Goal: Task Accomplishment & Management: Use online tool/utility

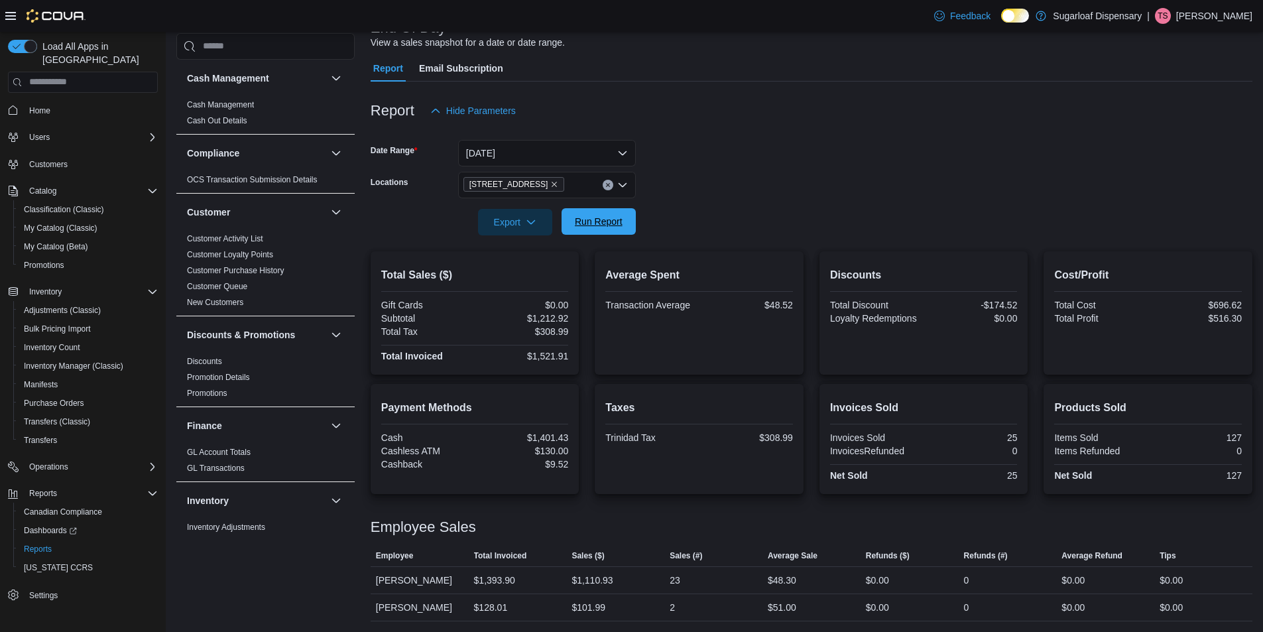
scroll to position [97, 0]
click at [595, 225] on span "Run Report" at bounding box center [599, 221] width 48 height 13
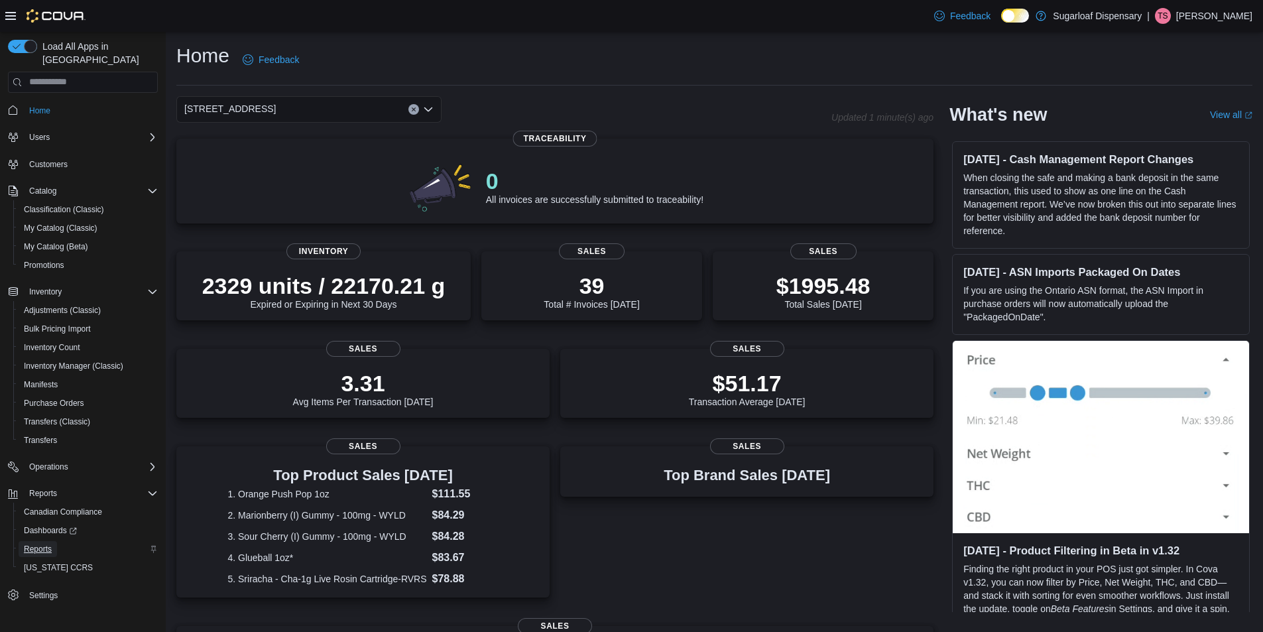
click at [44, 543] on span "Reports" at bounding box center [38, 548] width 28 height 11
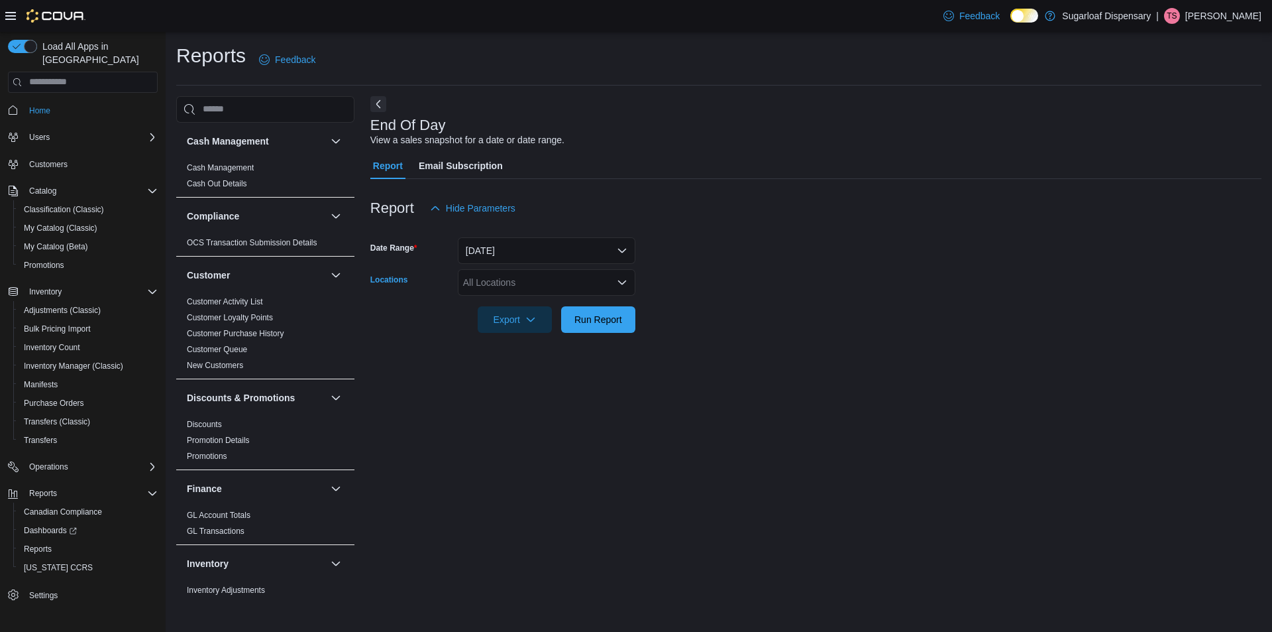
click at [575, 286] on div "All Locations" at bounding box center [547, 282] width 178 height 27
click at [510, 345] on span "[STREET_ADDRESS]" at bounding box center [531, 343] width 91 height 13
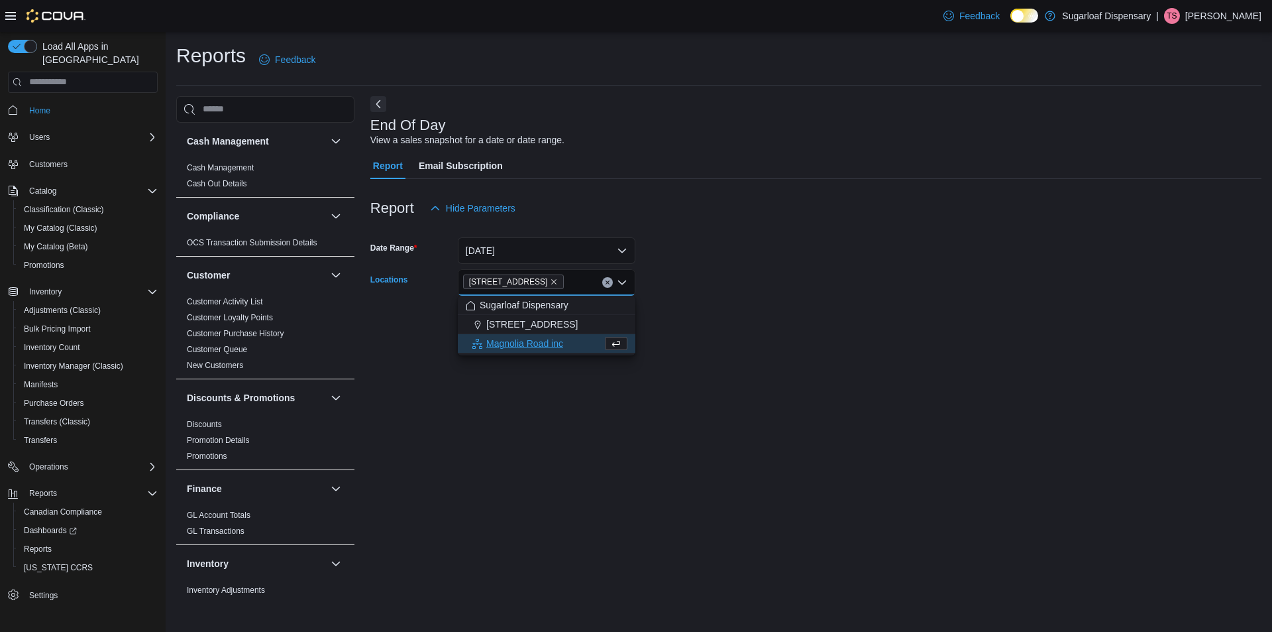
click at [755, 383] on div "End Of Day View a sales snapshot for a date or date range. Report Email Subscri…" at bounding box center [815, 346] width 891 height 500
drag, startPoint x: 602, startPoint y: 319, endPoint x: 691, endPoint y: 323, distance: 88.9
click at [602, 319] on span "Run Report" at bounding box center [599, 319] width 48 height 13
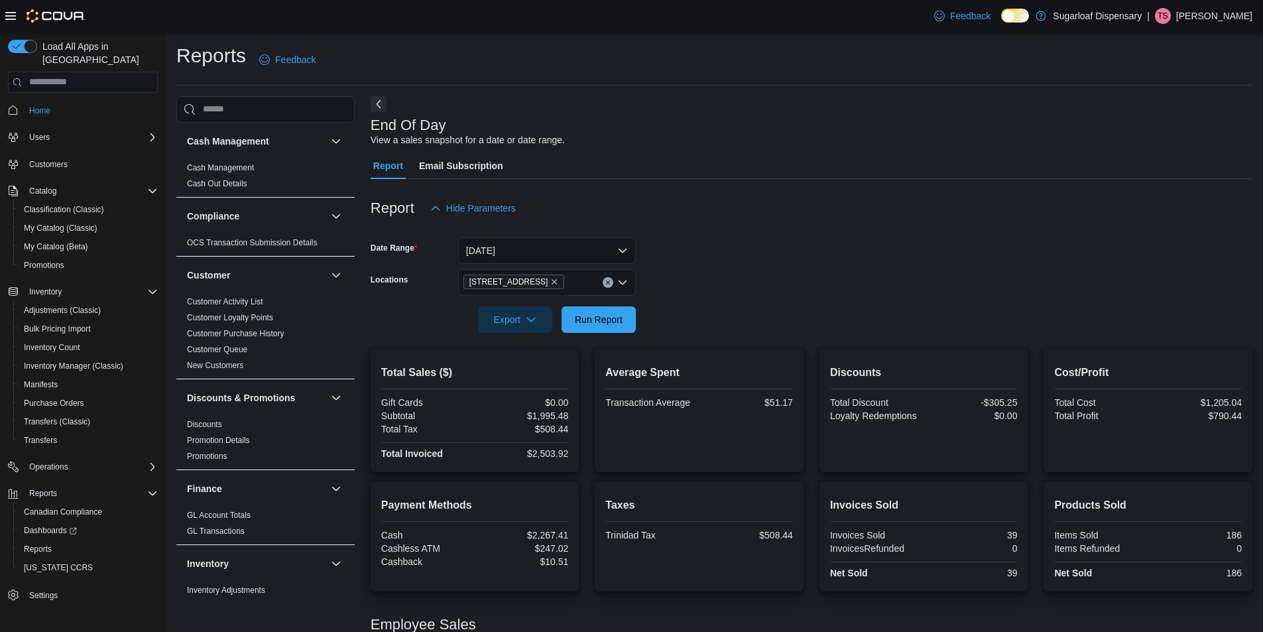
scroll to position [97, 0]
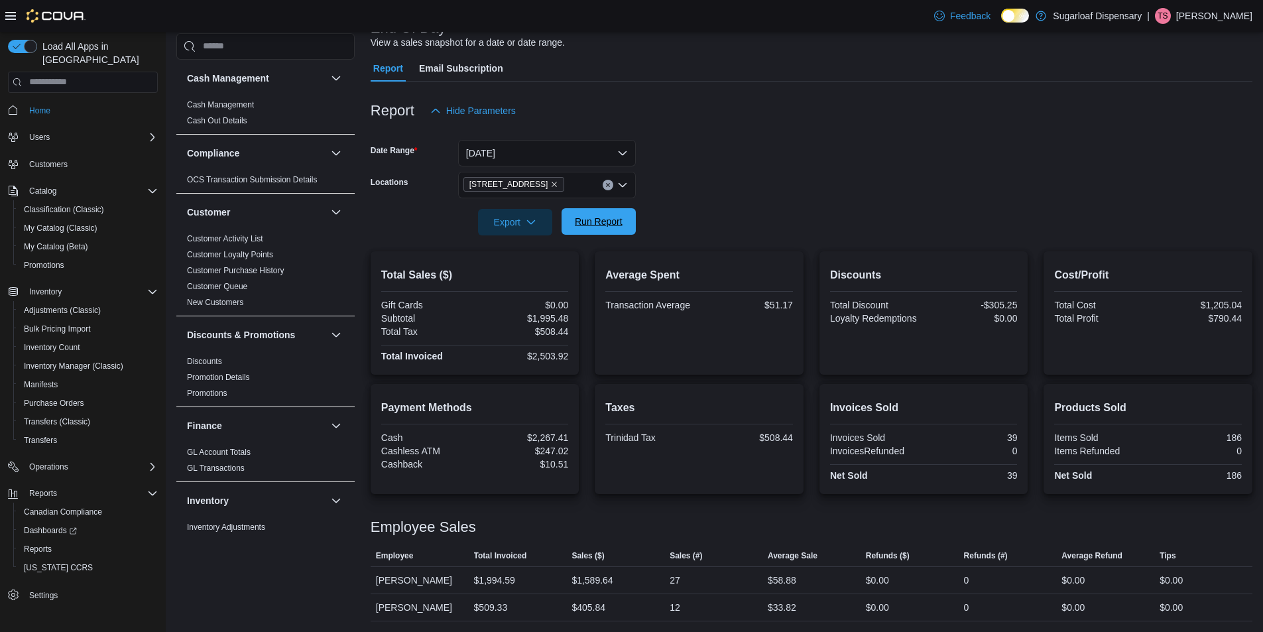
click at [613, 226] on span "Run Report" at bounding box center [599, 221] width 48 height 13
